Goal: Register for event/course

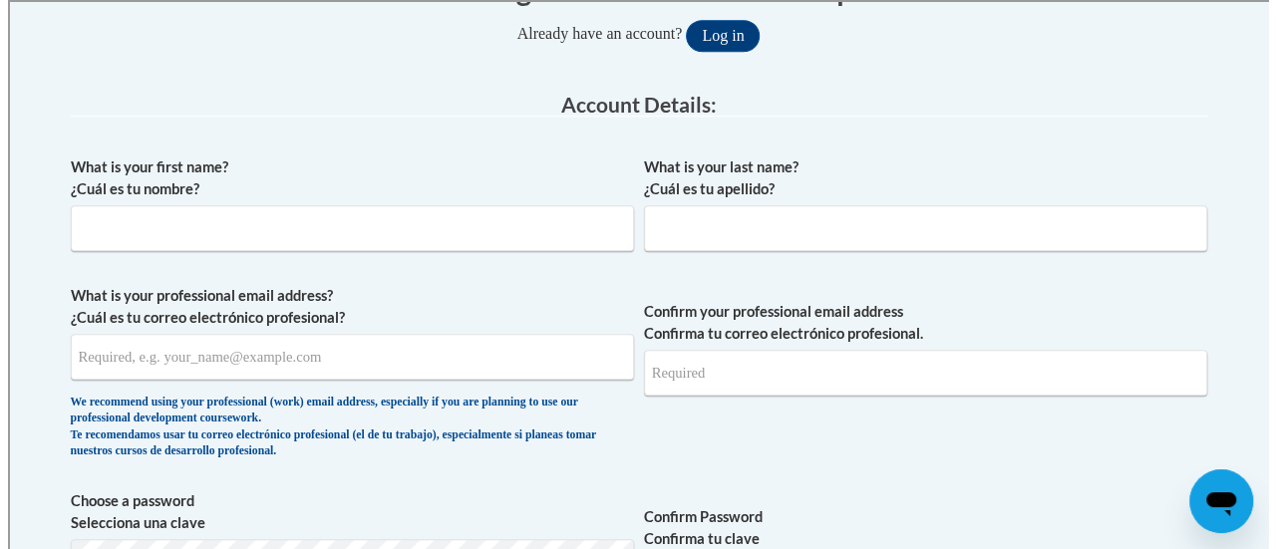
scroll to position [458, 0]
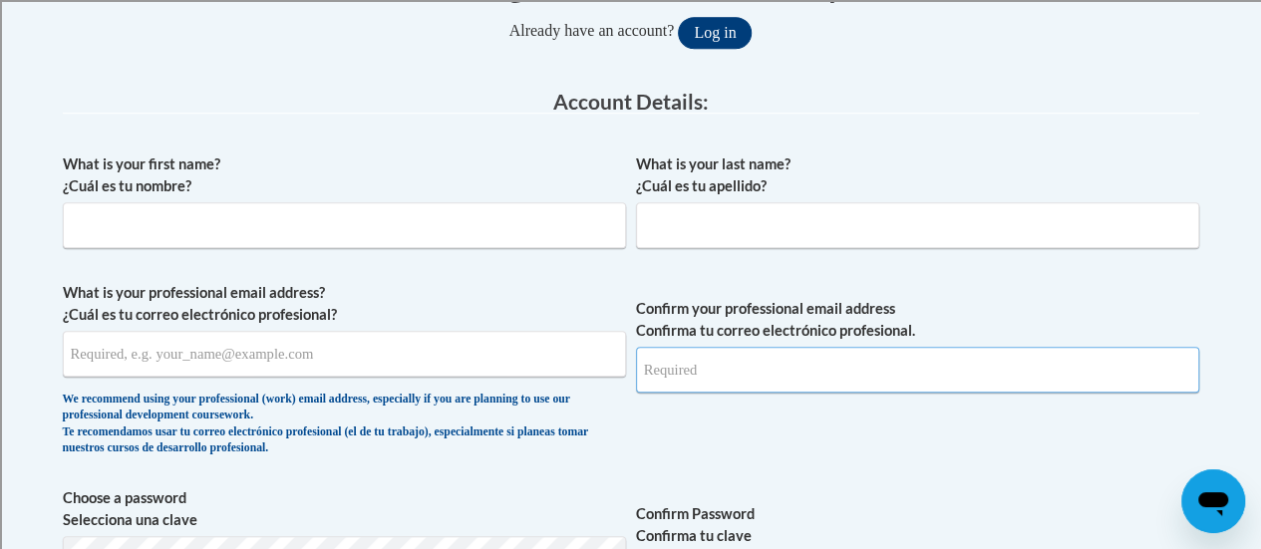
type input "rebecca.gonzalez@rusd.org"
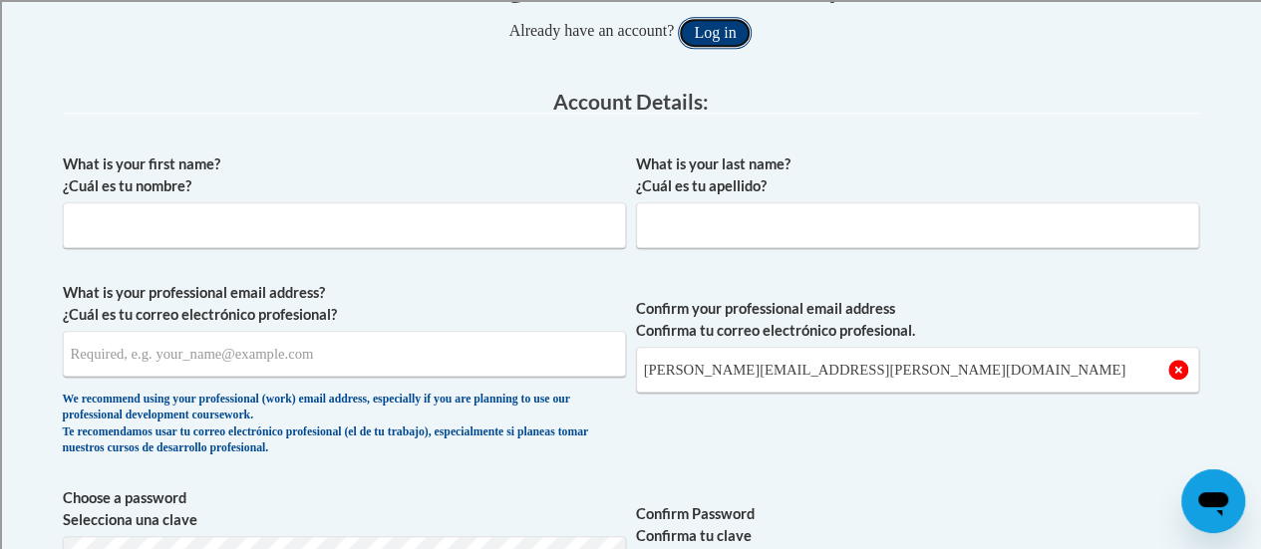
click at [728, 36] on button "Log in" at bounding box center [715, 33] width 74 height 32
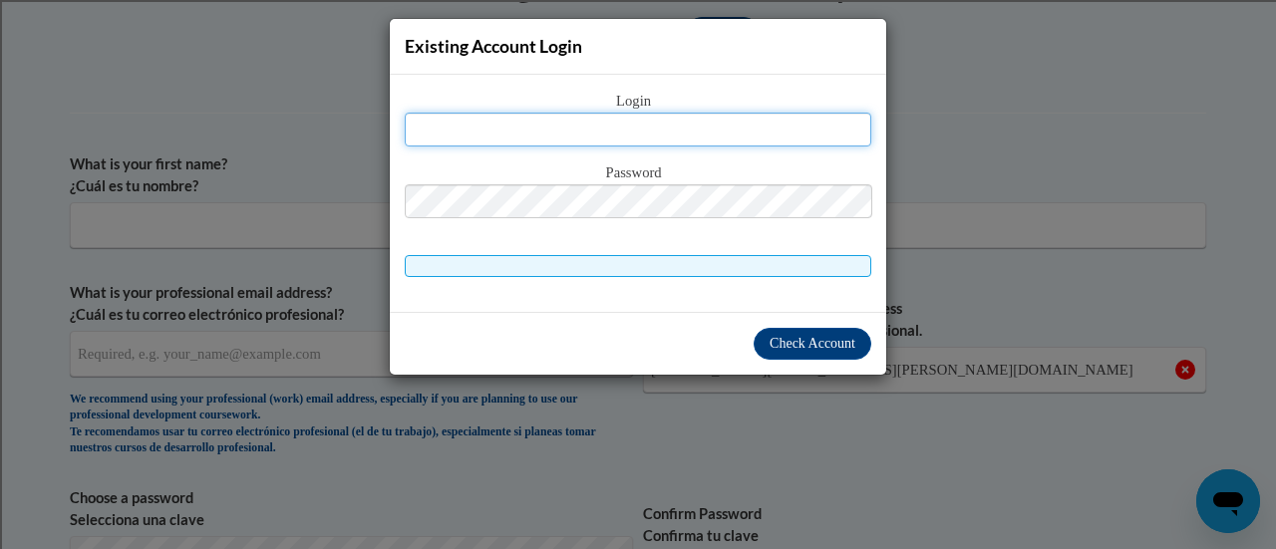
click at [614, 131] on input "text" at bounding box center [638, 130] width 466 height 34
type input "rebecca.gonzalez@rusd.org"
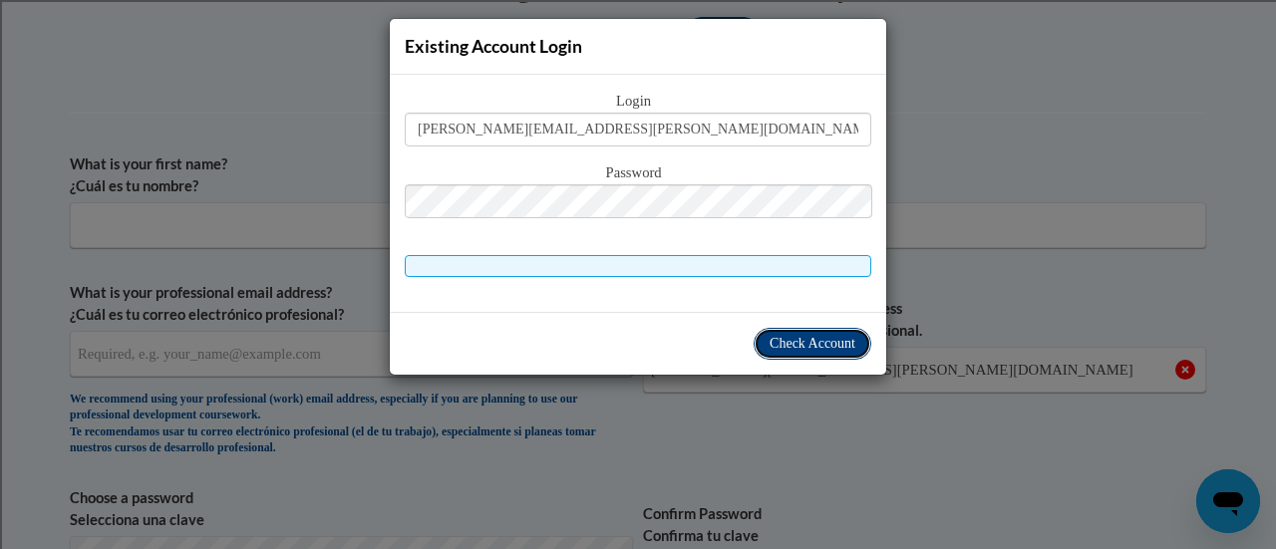
click at [817, 343] on span "Check Account" at bounding box center [812, 343] width 86 height 15
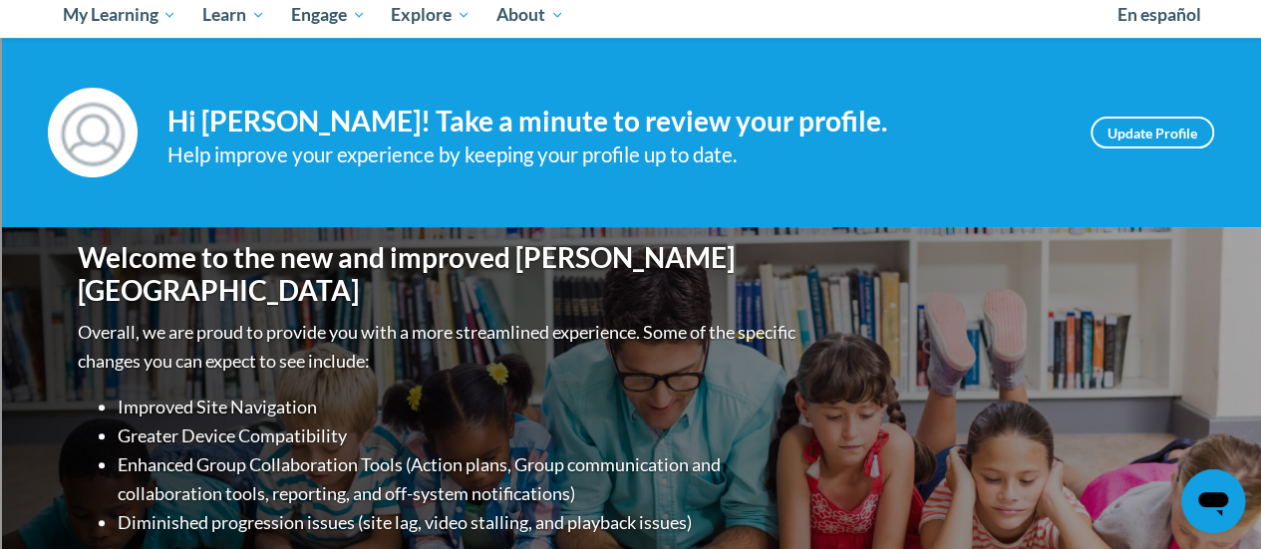
scroll to position [218, 0]
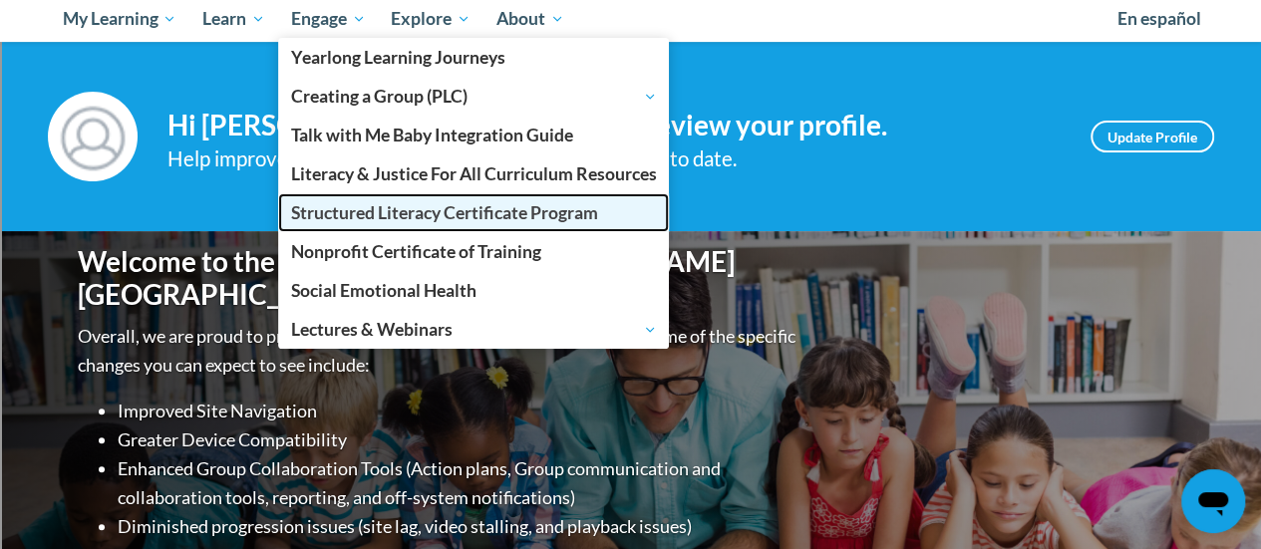
click at [354, 216] on span "Structured Literacy Certificate Program" at bounding box center [444, 212] width 307 height 21
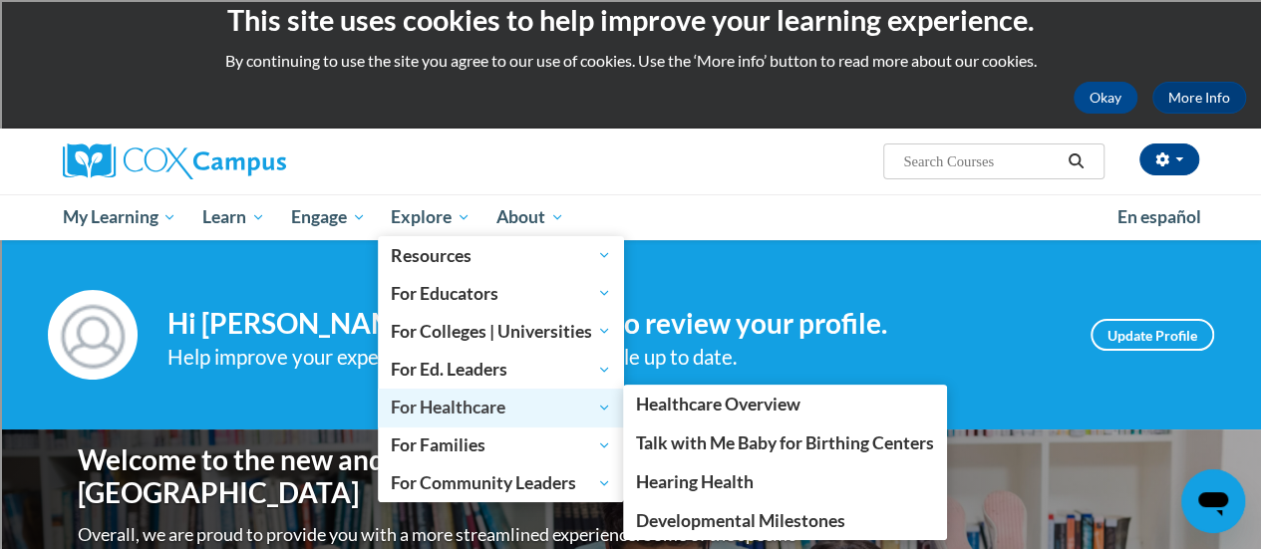
scroll to position [0, 0]
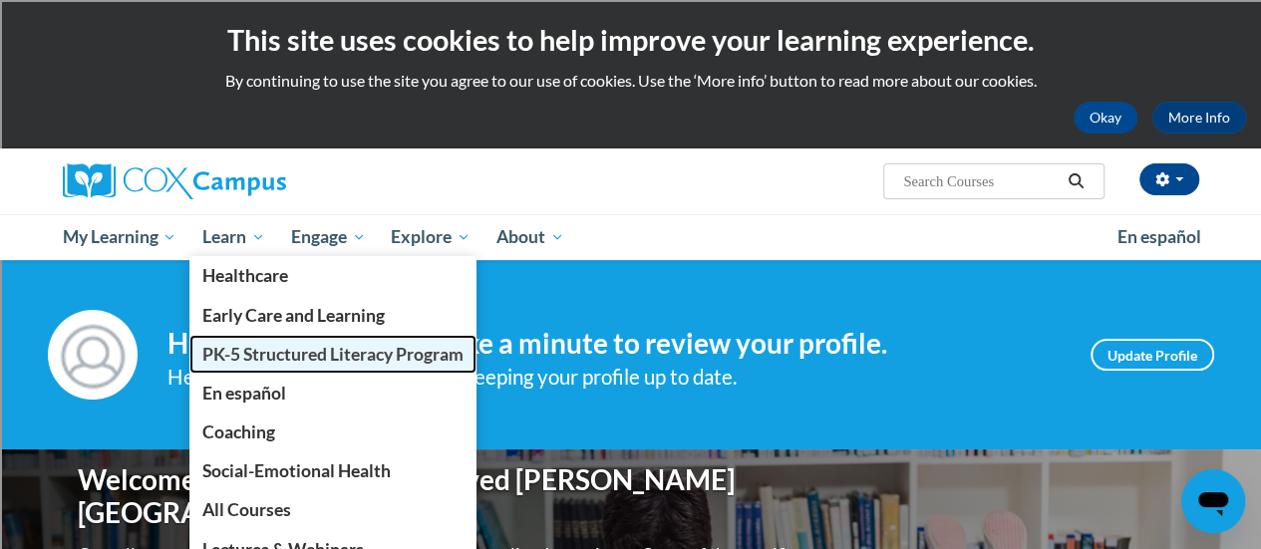
click at [310, 353] on span "PK-5 Structured Literacy Program" at bounding box center [332, 354] width 261 height 21
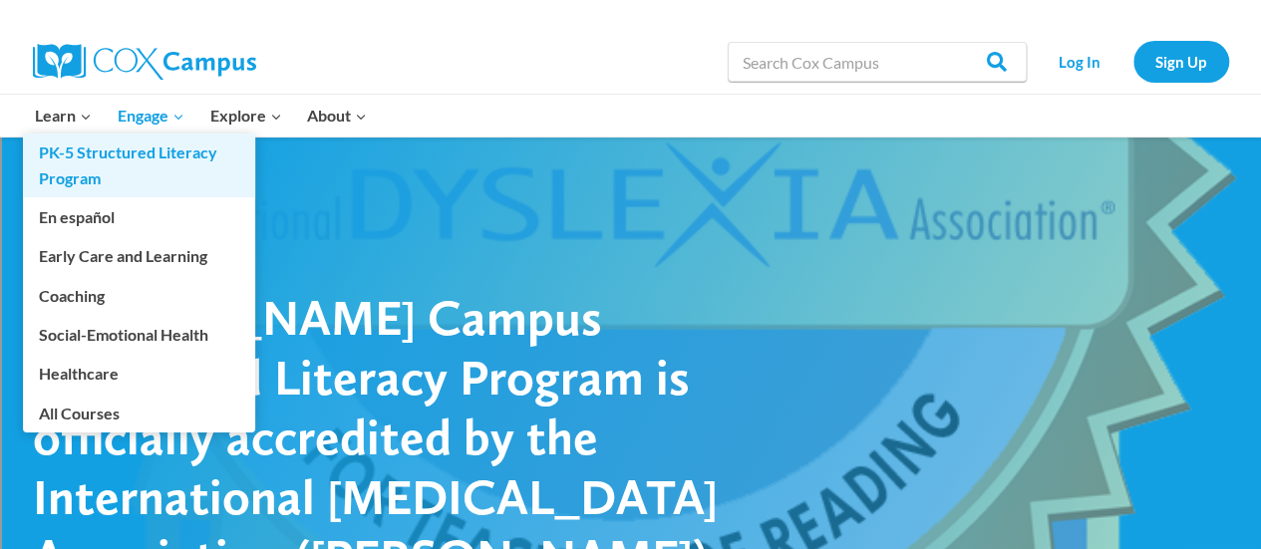
click at [82, 151] on link "PK-5 Structured Literacy Program" at bounding box center [139, 166] width 232 height 64
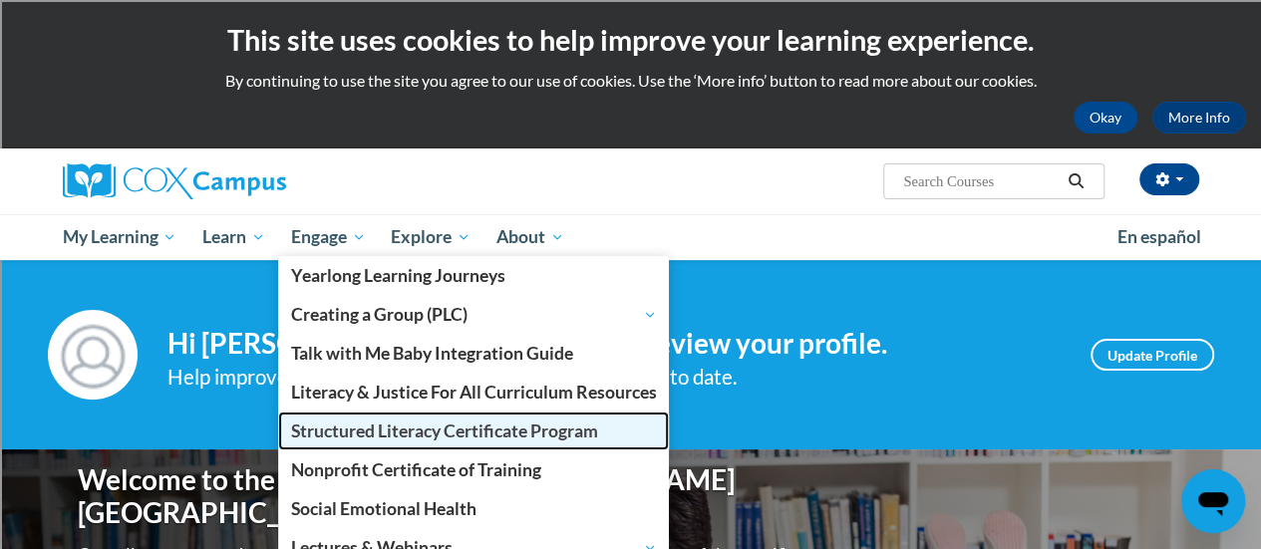
click at [405, 436] on span "Structured Literacy Certificate Program" at bounding box center [444, 431] width 307 height 21
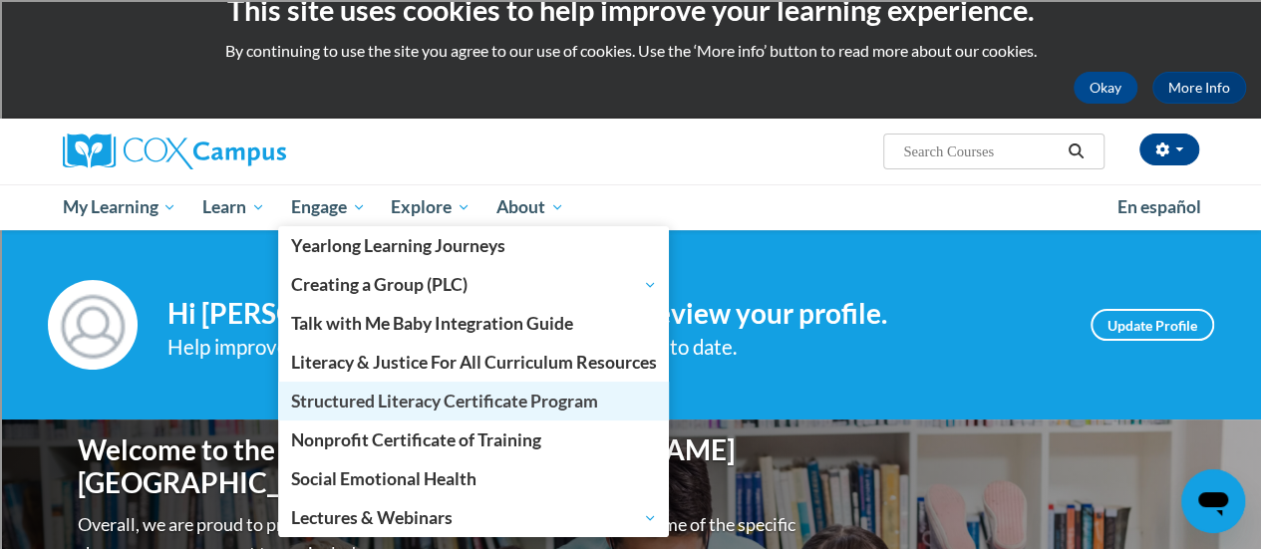
scroll to position [29, 0]
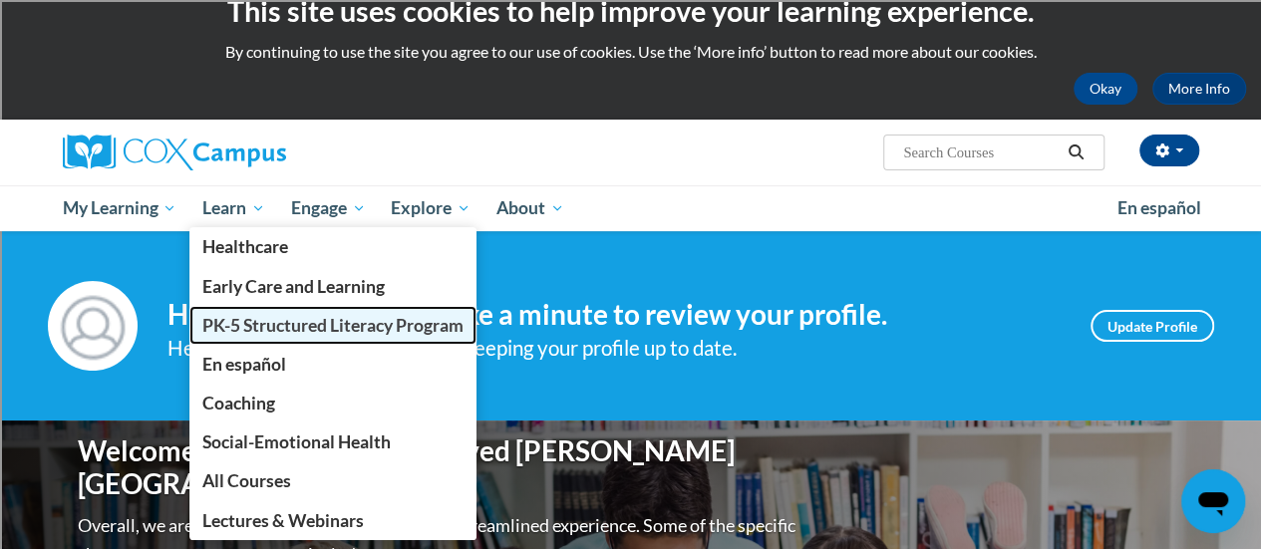
click at [275, 332] on span "PK-5 Structured Literacy Program" at bounding box center [332, 325] width 261 height 21
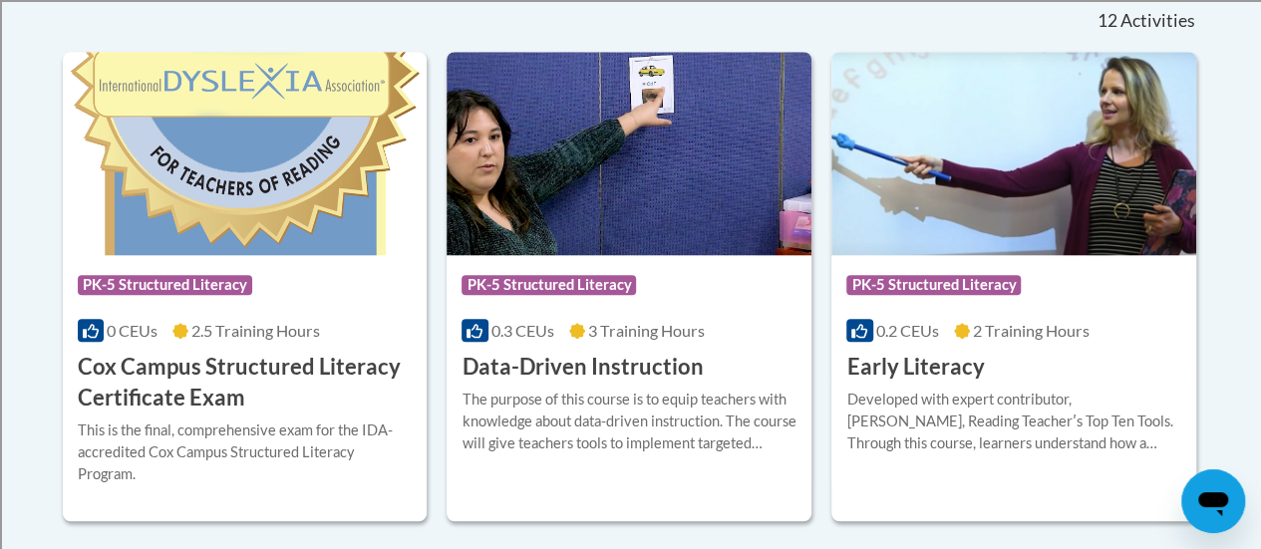
scroll to position [862, 0]
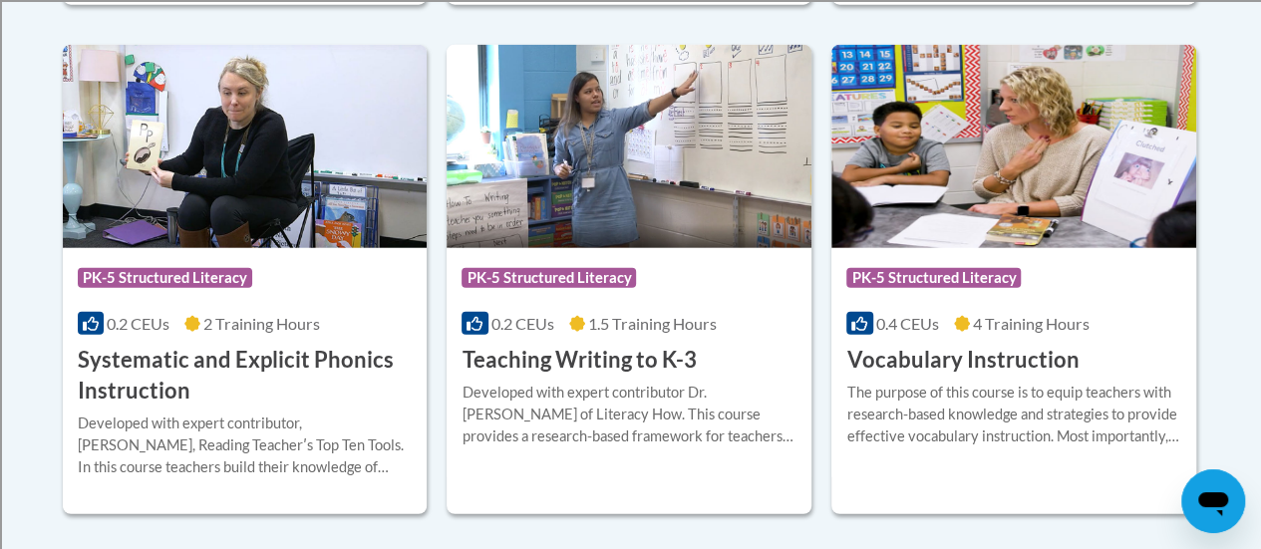
scroll to position [2391, 0]
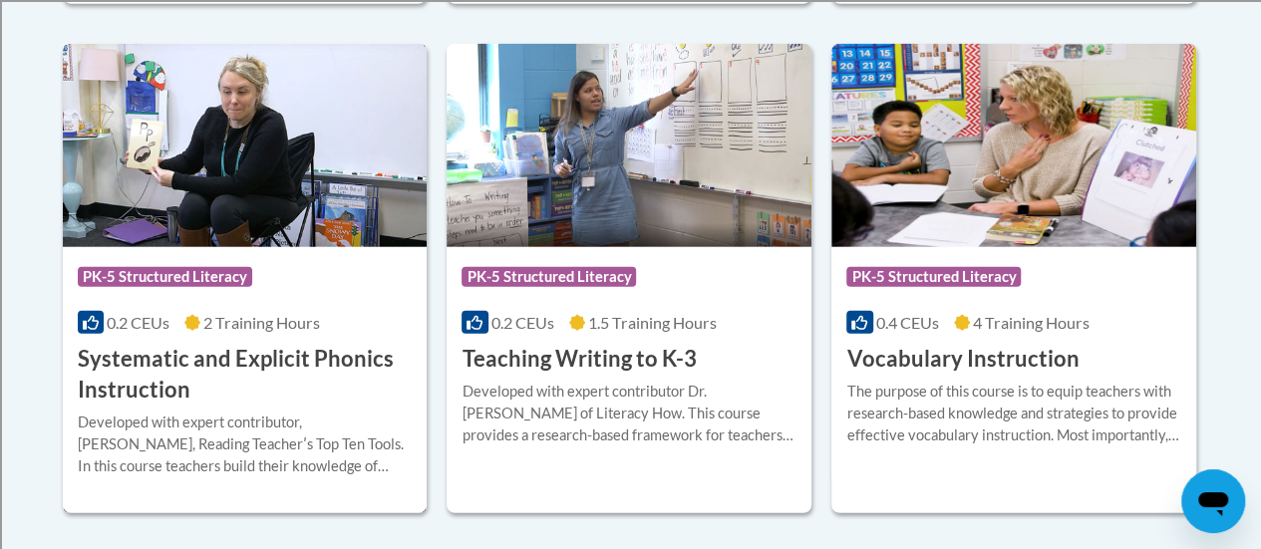
click at [216, 358] on h3 "Systematic and Explicit Phonics Instruction" at bounding box center [245, 375] width 335 height 62
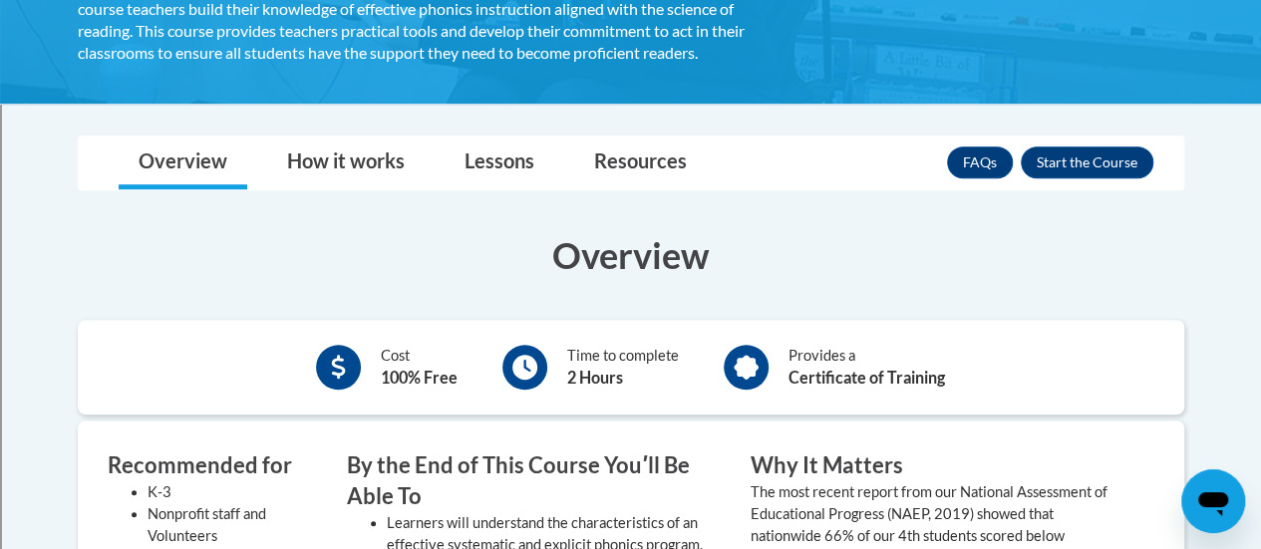
scroll to position [494, 0]
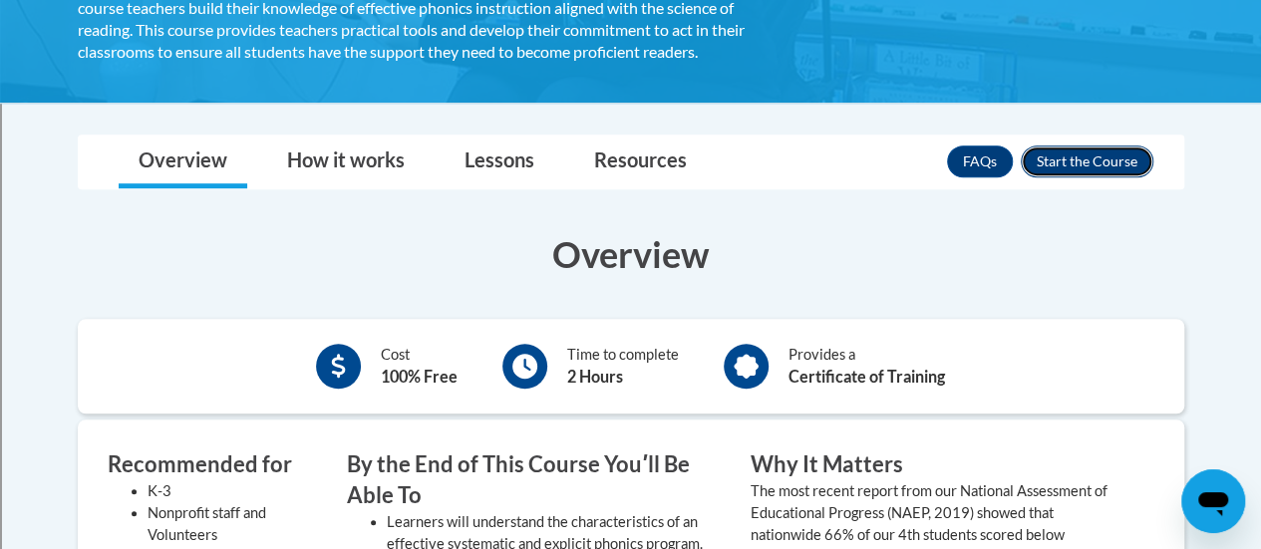
click at [1090, 162] on button "Enroll" at bounding box center [1087, 162] width 133 height 32
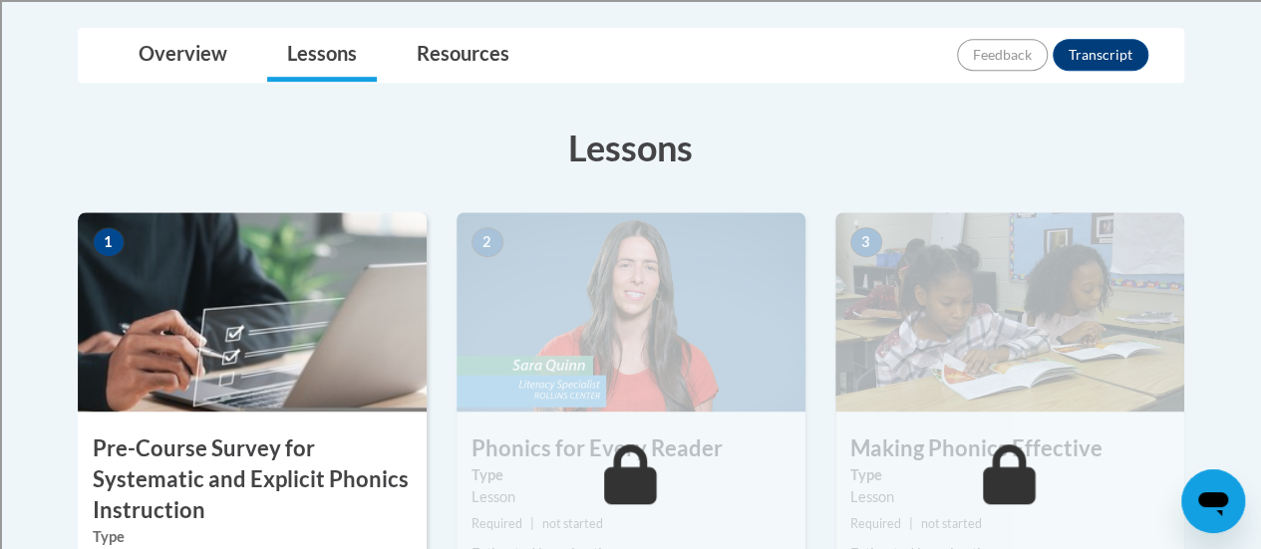
scroll to position [502, 0]
